Goal: Task Accomplishment & Management: Manage account settings

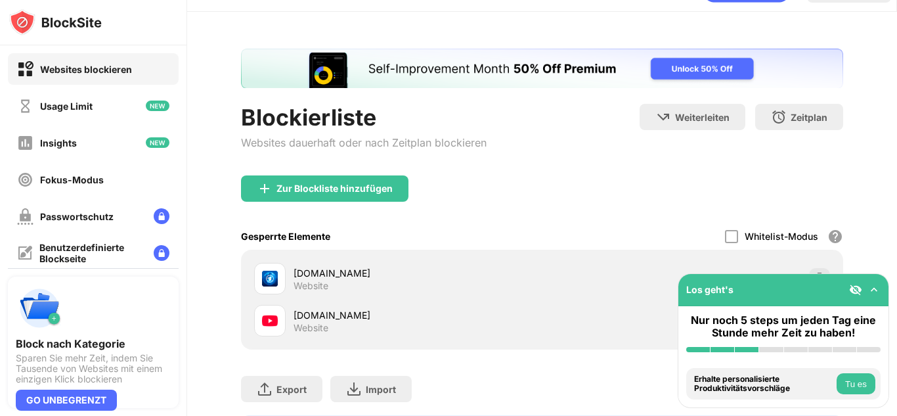
scroll to position [66, 0]
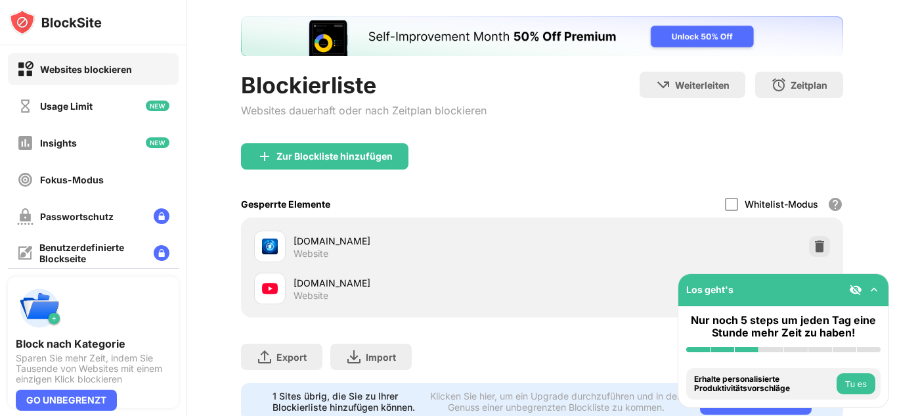
click at [869, 242] on div "Blockierliste Websites dauerhaft oder nach Zeitplan blockieren Weiterleiten Hie…" at bounding box center [542, 218] width 710 height 477
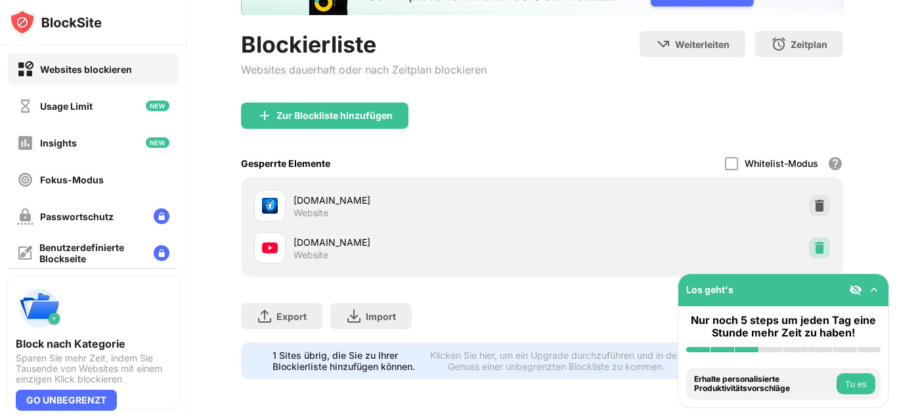
click at [815, 241] on img at bounding box center [819, 247] width 13 height 13
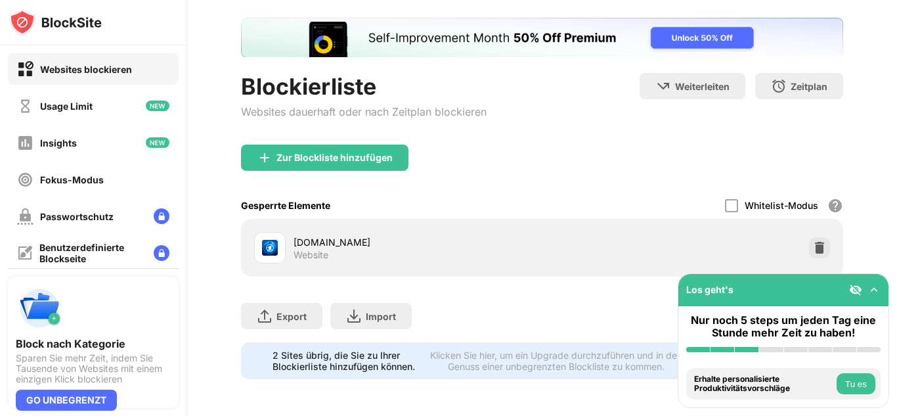
scroll to position [81, 0]
click at [813, 241] on img at bounding box center [819, 247] width 13 height 13
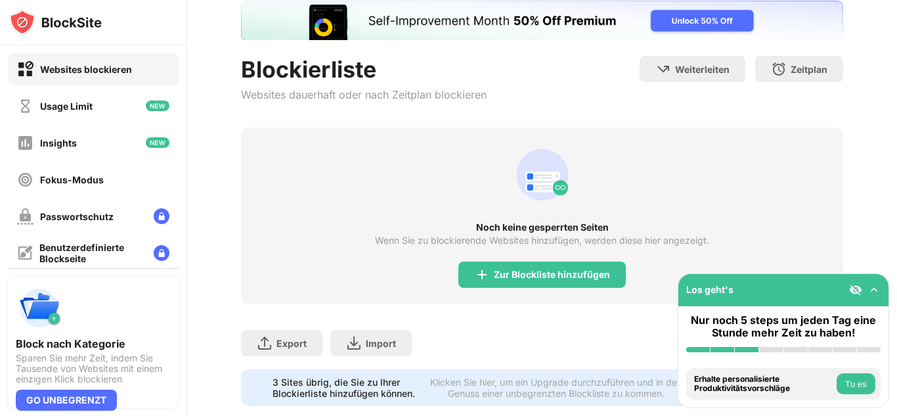
scroll to position [123, 0]
